Goal: Understand process/instructions

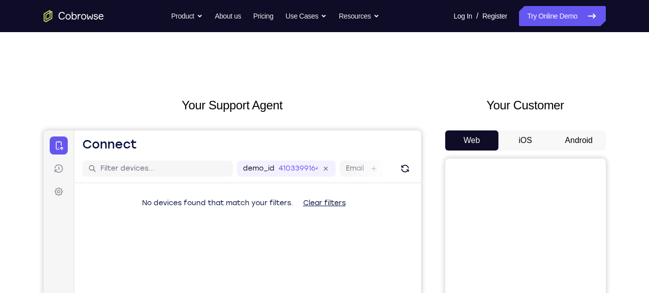
click at [569, 140] on button "Android" at bounding box center [579, 140] width 54 height 20
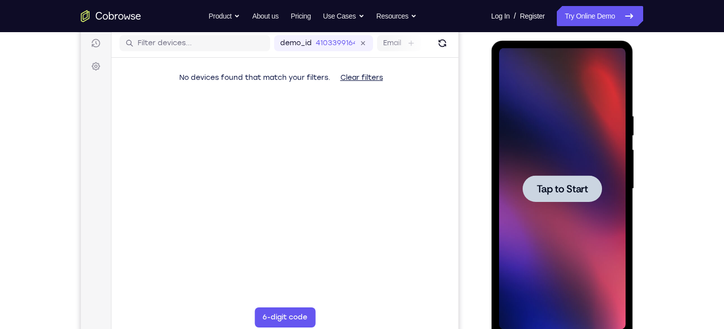
click at [597, 164] on div at bounding box center [561, 188] width 126 height 281
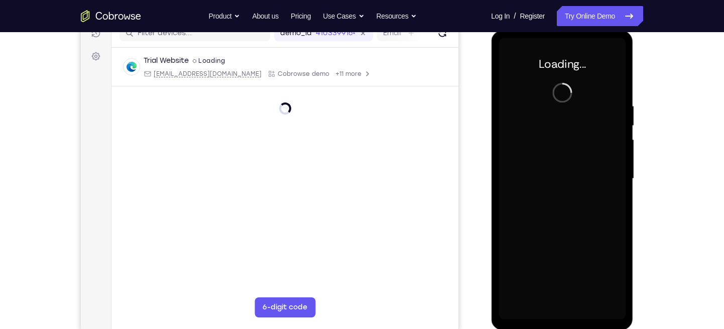
scroll to position [136, 0]
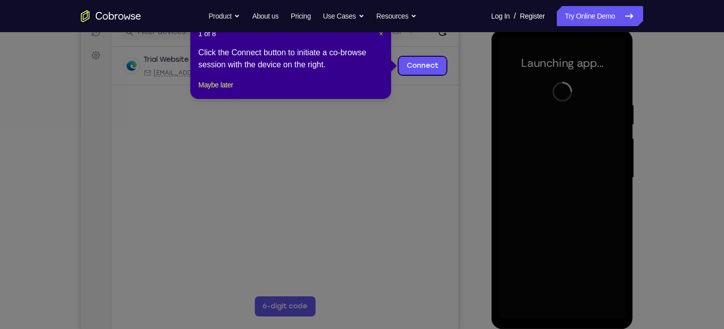
click at [382, 34] on span "×" at bounding box center [381, 34] width 4 height 8
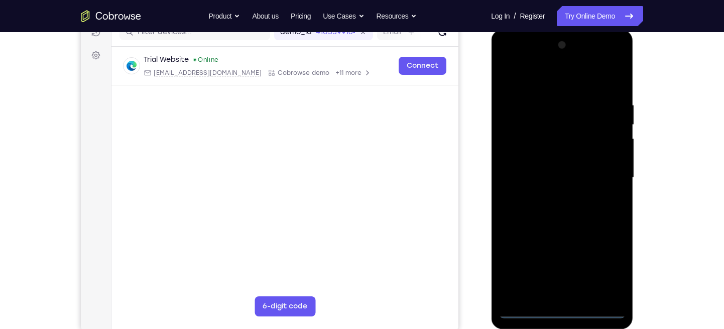
click at [561, 293] on div at bounding box center [561, 177] width 126 height 281
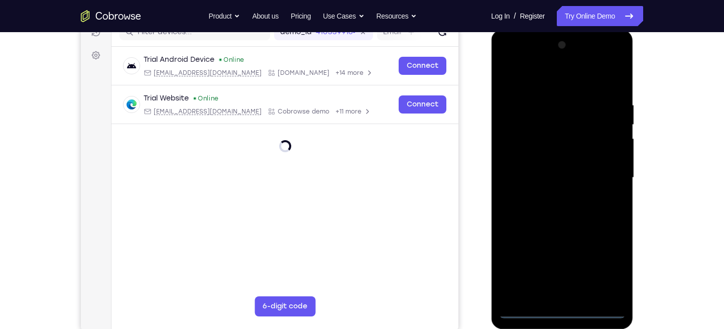
click at [607, 271] on div at bounding box center [561, 177] width 126 height 281
click at [598, 271] on div at bounding box center [561, 177] width 126 height 281
click at [535, 82] on div at bounding box center [561, 177] width 126 height 281
click at [604, 175] on div at bounding box center [561, 177] width 126 height 281
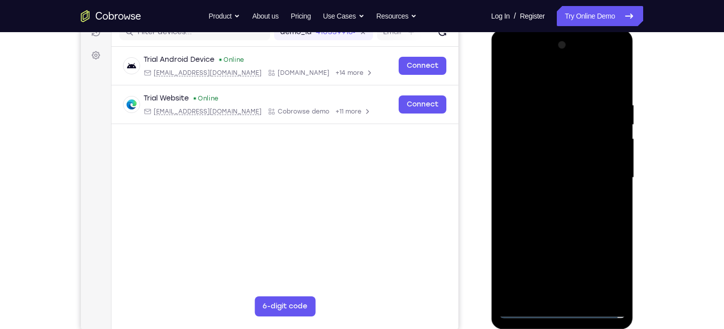
click at [551, 197] on div at bounding box center [561, 177] width 126 height 281
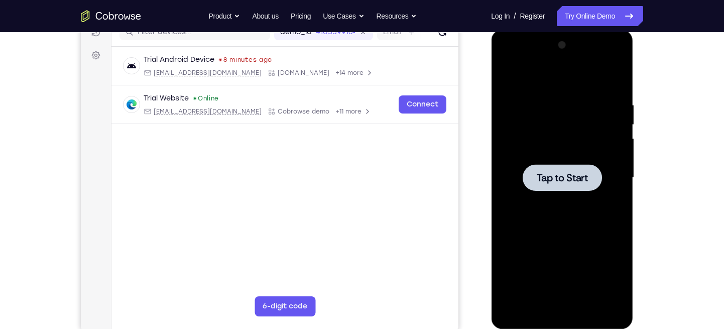
click at [561, 102] on div at bounding box center [561, 177] width 126 height 281
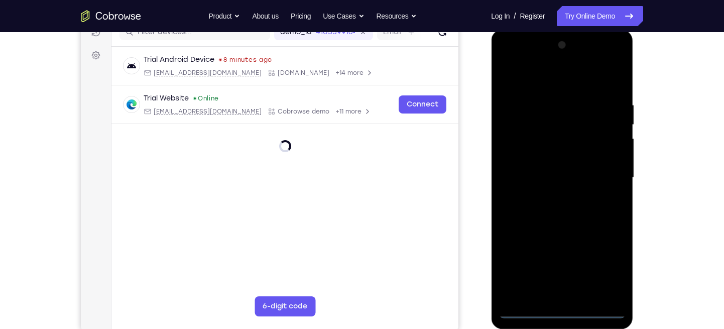
click at [562, 293] on div at bounding box center [561, 177] width 126 height 281
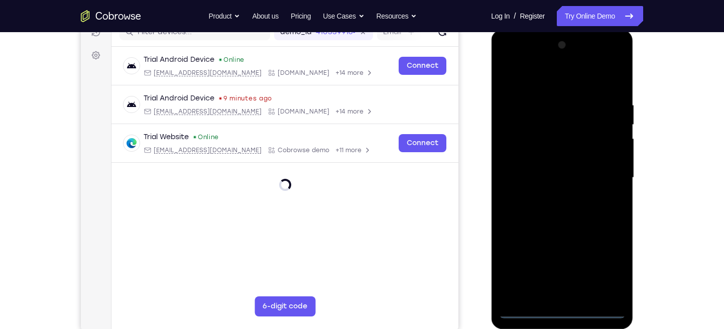
click at [612, 263] on div at bounding box center [561, 177] width 126 height 281
click at [543, 80] on div at bounding box center [561, 177] width 126 height 281
click at [600, 173] on div at bounding box center [561, 177] width 126 height 281
click at [551, 194] on div at bounding box center [561, 177] width 126 height 281
click at [560, 167] on div at bounding box center [561, 177] width 126 height 281
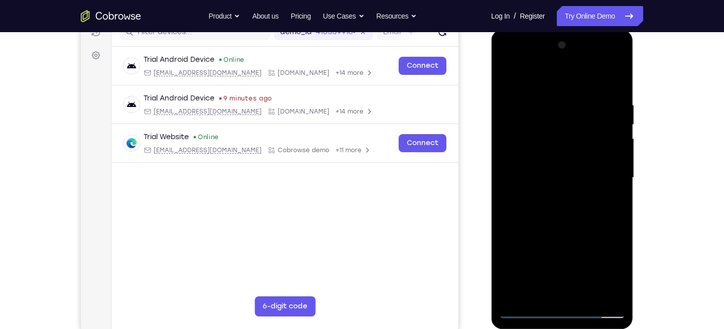
click at [542, 177] on div at bounding box center [561, 177] width 126 height 281
click at [565, 207] on div at bounding box center [561, 177] width 126 height 281
click at [586, 293] on div at bounding box center [561, 177] width 126 height 281
click at [560, 233] on div at bounding box center [561, 177] width 126 height 281
click at [581, 174] on div at bounding box center [561, 177] width 126 height 281
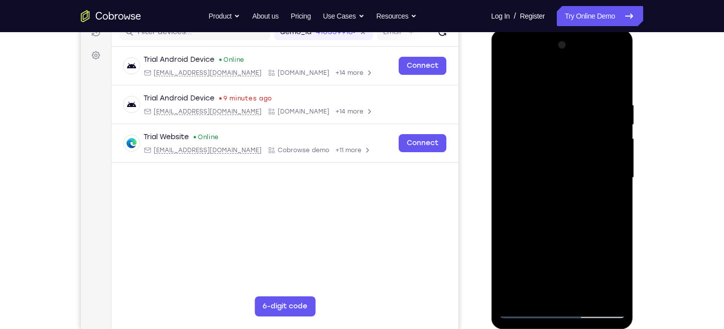
click at [525, 276] on div at bounding box center [561, 177] width 126 height 281
click at [501, 77] on div at bounding box center [561, 177] width 126 height 281
click at [523, 293] on div at bounding box center [561, 177] width 126 height 281
click at [527, 293] on div at bounding box center [561, 177] width 126 height 281
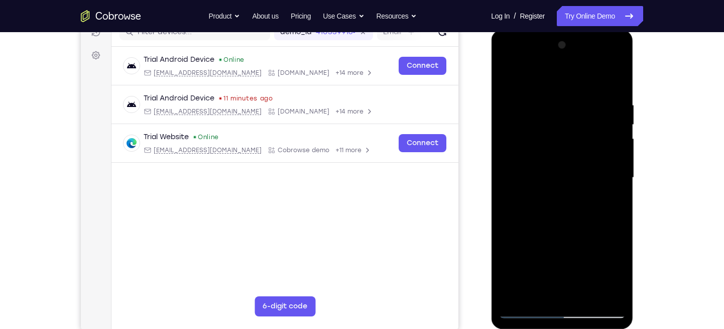
click at [524, 293] on div at bounding box center [561, 177] width 126 height 281
click at [615, 73] on div at bounding box center [561, 177] width 126 height 281
click at [587, 84] on div at bounding box center [561, 177] width 126 height 281
click at [581, 142] on div at bounding box center [561, 177] width 126 height 281
drag, startPoint x: 552, startPoint y: 155, endPoint x: 559, endPoint y: 70, distance: 85.6
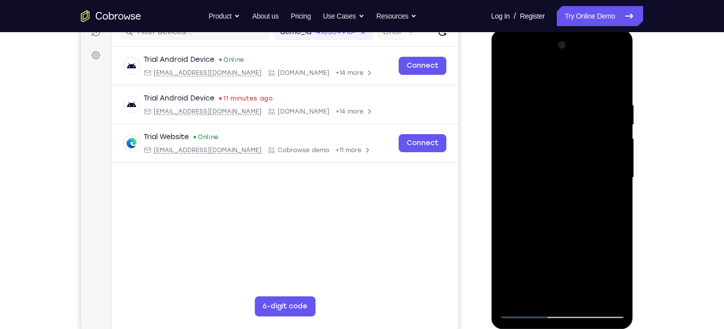
click at [559, 70] on div at bounding box center [561, 177] width 126 height 281
click at [509, 155] on div at bounding box center [561, 177] width 126 height 281
drag, startPoint x: 564, startPoint y: 108, endPoint x: 563, endPoint y: 174, distance: 65.7
click at [563, 174] on div at bounding box center [561, 177] width 126 height 281
drag, startPoint x: 558, startPoint y: 134, endPoint x: 551, endPoint y: 228, distance: 94.1
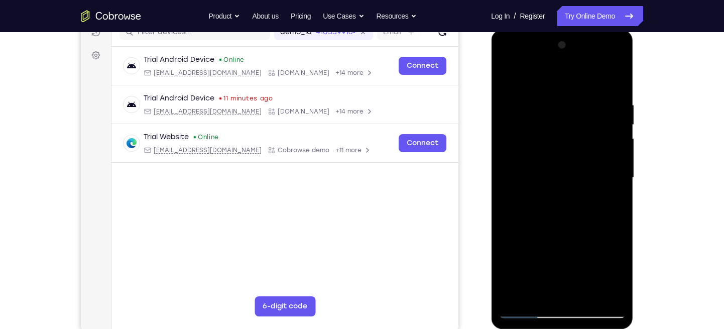
click at [551, 228] on div at bounding box center [561, 177] width 126 height 281
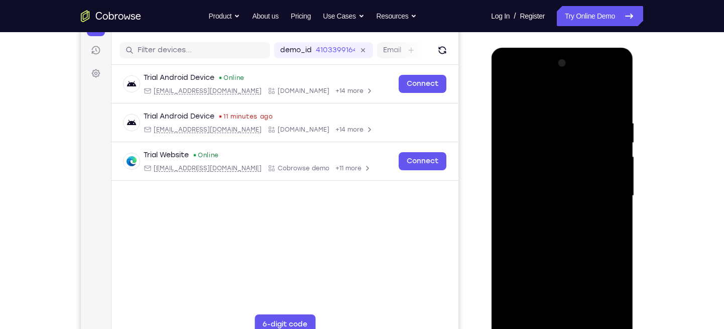
scroll to position [156, 0]
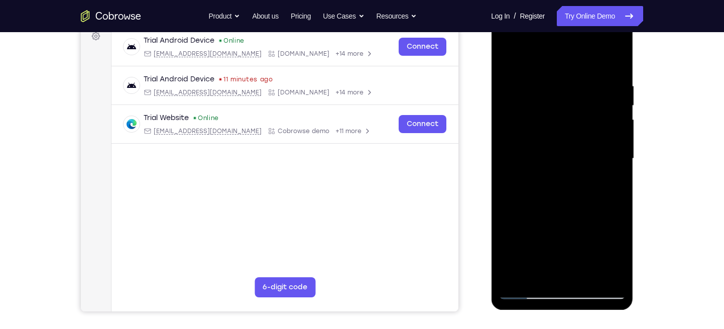
click at [512, 281] on div at bounding box center [561, 158] width 126 height 281
click at [512, 279] on div at bounding box center [561, 158] width 126 height 281
click at [516, 276] on div at bounding box center [561, 158] width 126 height 281
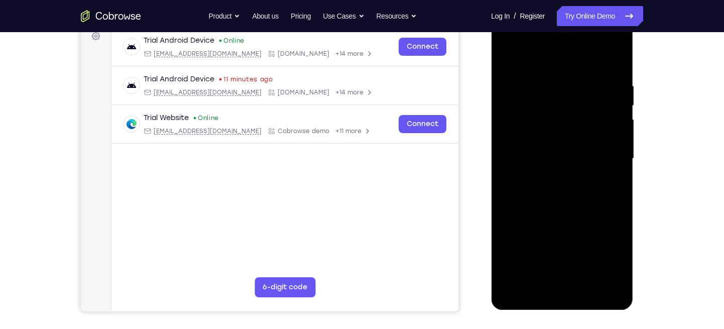
click at [516, 276] on div at bounding box center [561, 158] width 126 height 281
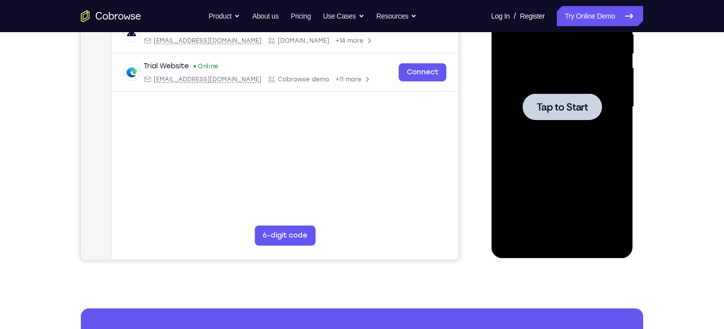
scroll to position [203, 0]
